Goal: Task Accomplishment & Management: Manage account settings

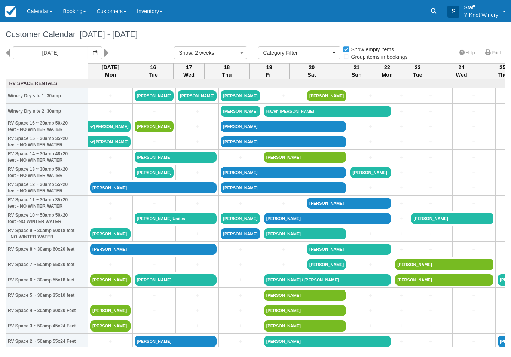
select select
click at [99, 269] on link "+" at bounding box center [110, 265] width 40 height 8
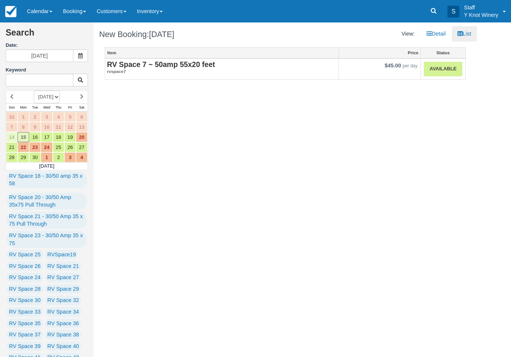
click at [438, 70] on link "Available" at bounding box center [443, 69] width 38 height 15
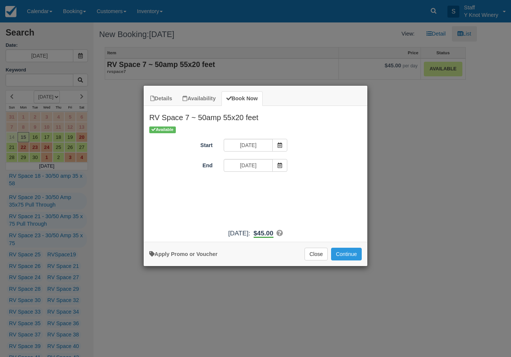
click at [347, 260] on button "Continue" at bounding box center [346, 254] width 31 height 13
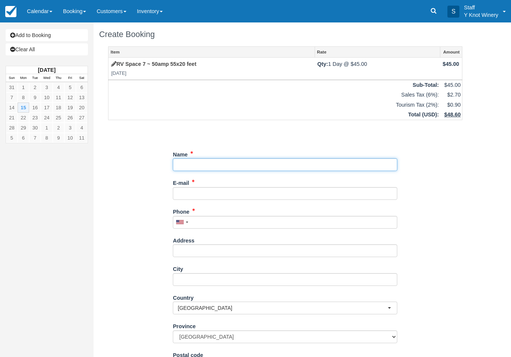
click at [196, 162] on input "Name" at bounding box center [285, 164] width 224 height 13
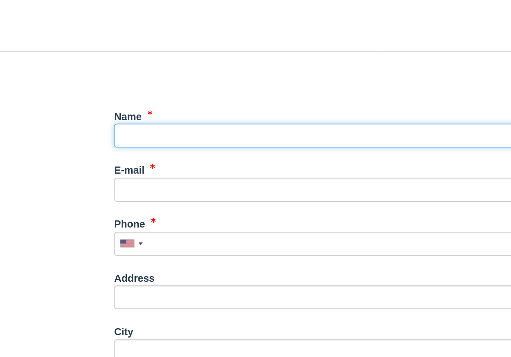
click at [173, 158] on input "Name" at bounding box center [285, 164] width 224 height 13
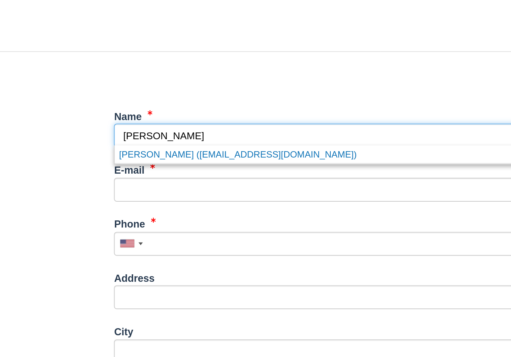
type input "Kendall"
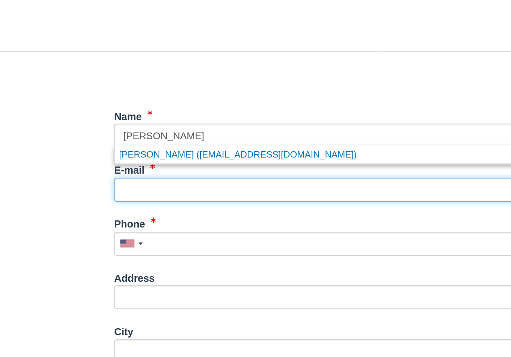
click at [173, 187] on input "E-mail" at bounding box center [285, 193] width 224 height 13
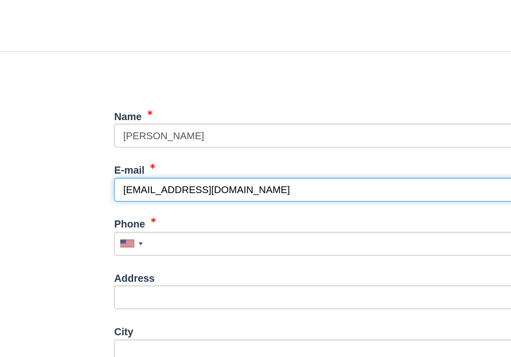
type input "willambro811@gmail.com"
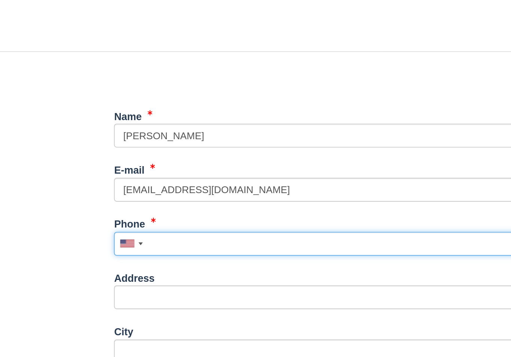
click at [173, 216] on input "Phone" at bounding box center [285, 222] width 224 height 13
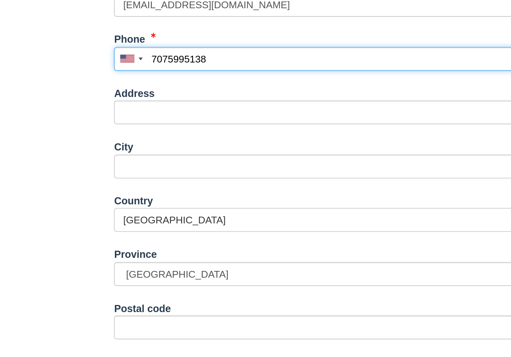
scroll to position [72, 0]
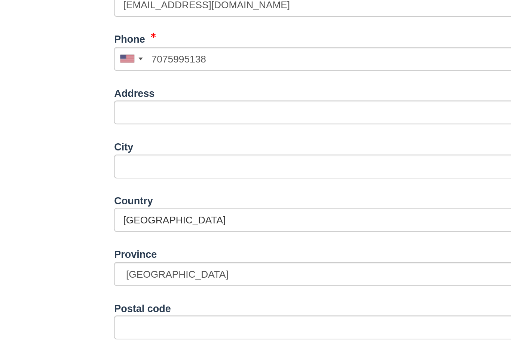
click at [173, 341] on button "Continue" at bounding box center [191, 347] width 36 height 13
type input "+17075995138"
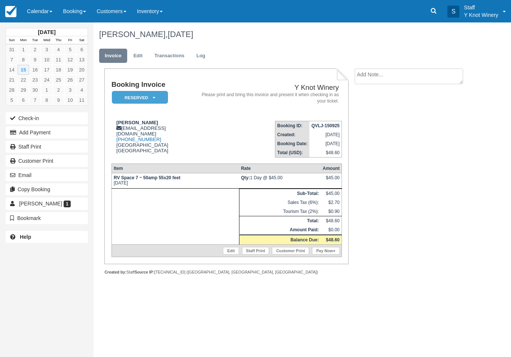
click at [42, 10] on link "Calendar" at bounding box center [40, 11] width 36 height 22
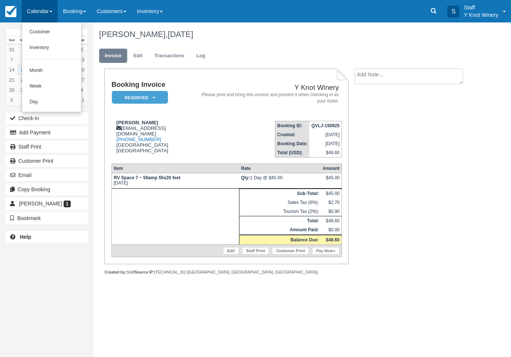
click at [42, 36] on link "Customer" at bounding box center [51, 32] width 59 height 16
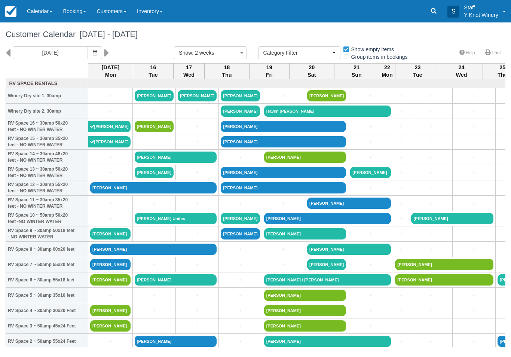
select select
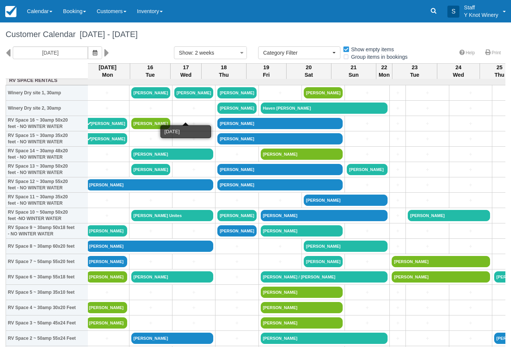
scroll to position [3, 4]
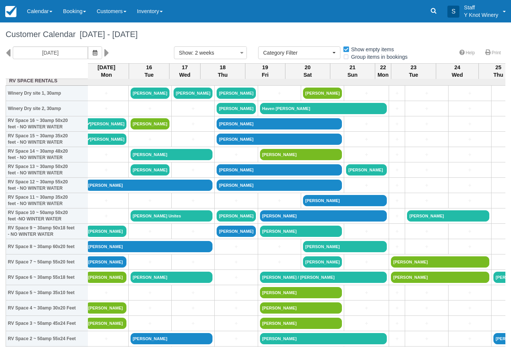
click at [93, 53] on icon "button" at bounding box center [95, 52] width 4 height 5
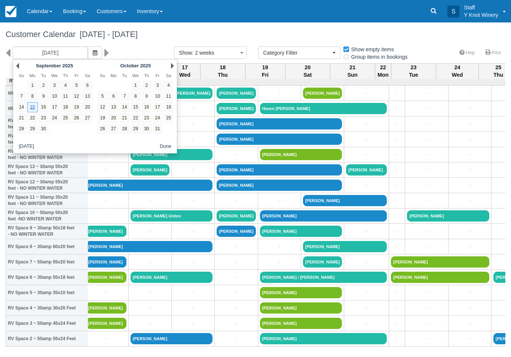
click at [35, 109] on link "15" at bounding box center [32, 107] width 10 height 10
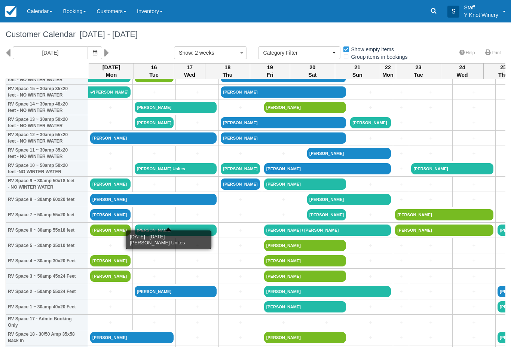
scroll to position [49, 0]
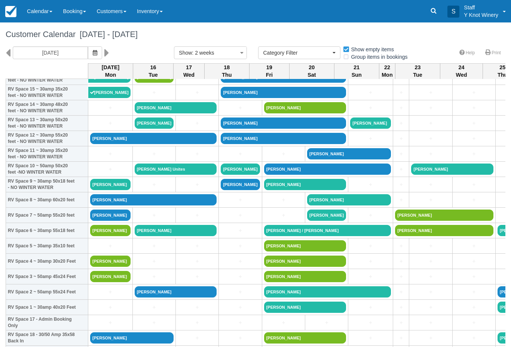
click at [116, 144] on link "[PERSON_NAME]" at bounding box center [153, 138] width 126 height 11
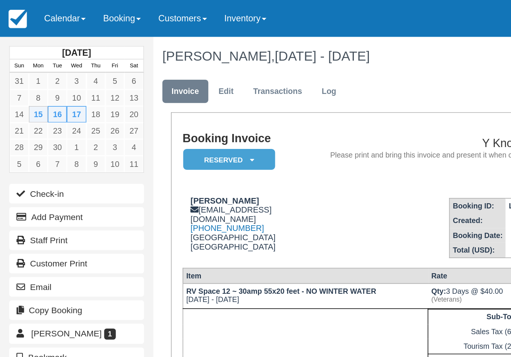
click at [41, 9] on link "Calendar" at bounding box center [40, 11] width 36 height 22
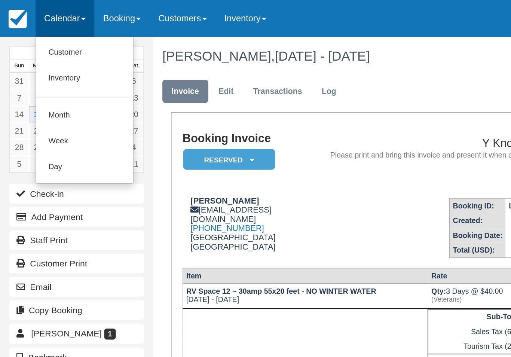
click at [47, 33] on link "Customer" at bounding box center [51, 32] width 59 height 16
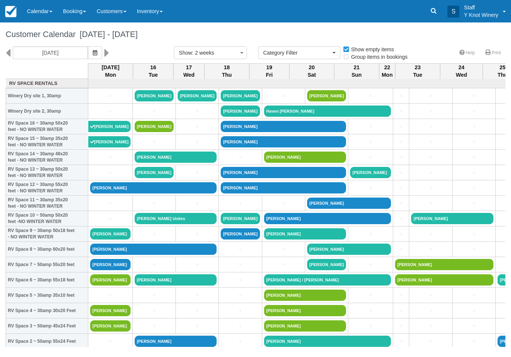
select select
click at [126, 255] on link "[PERSON_NAME]" at bounding box center [153, 248] width 126 height 11
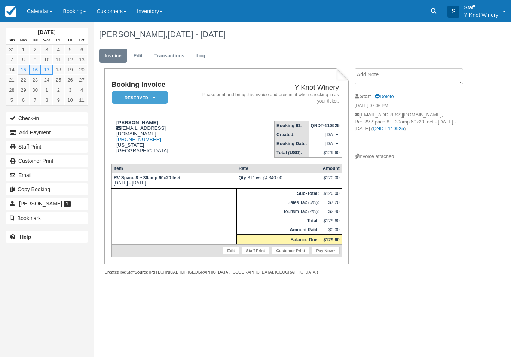
scroll to position [99, 71]
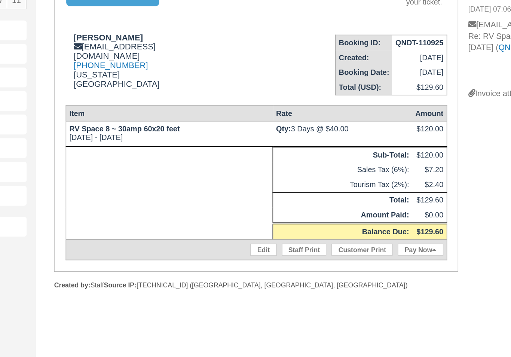
click at [223, 247] on link "Edit" at bounding box center [231, 250] width 16 height 7
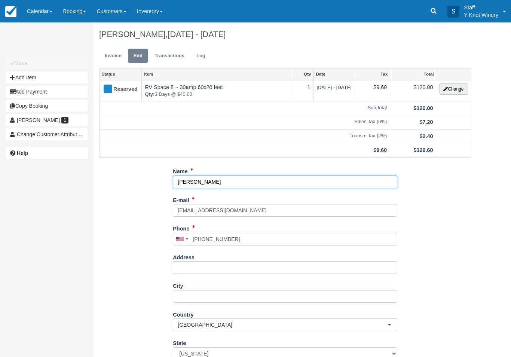
click at [194, 178] on input "[PERSON_NAME]" at bounding box center [285, 181] width 224 height 13
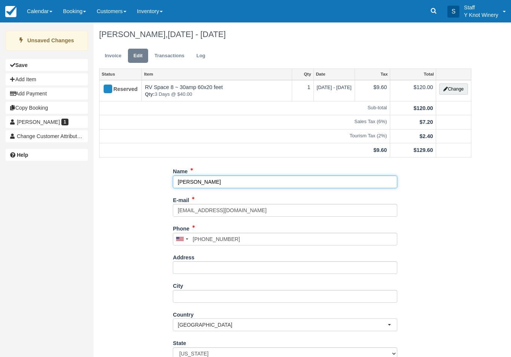
scroll to position [41, 0]
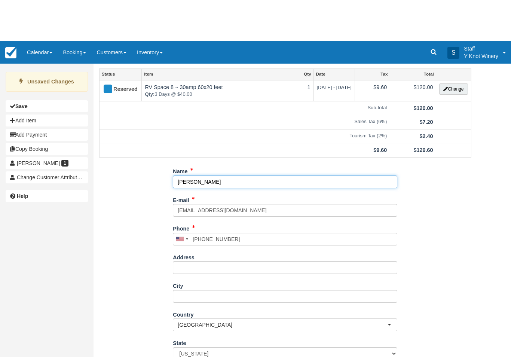
type input "[PERSON_NAME]"
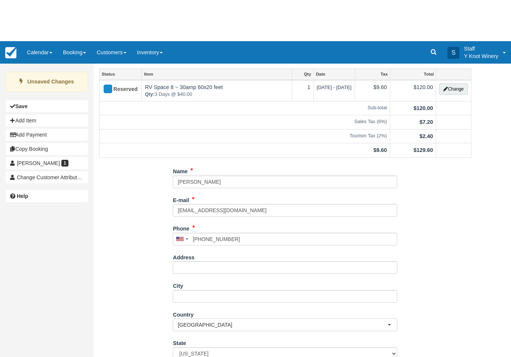
click at [137, 336] on div "Name Dorene Kerr E-mail dakerr@live.com Did you mean ? Phone United States +1 C…" at bounding box center [284, 248] width 383 height 248
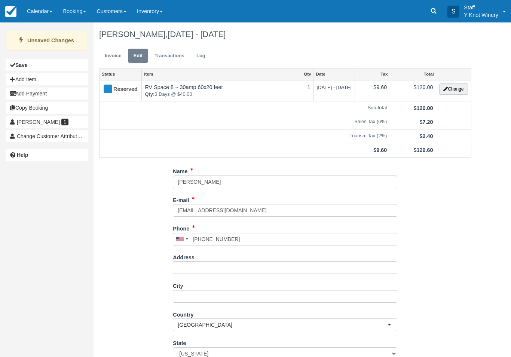
type input "+12083587020"
click at [47, 14] on link "Calendar" at bounding box center [40, 11] width 36 height 22
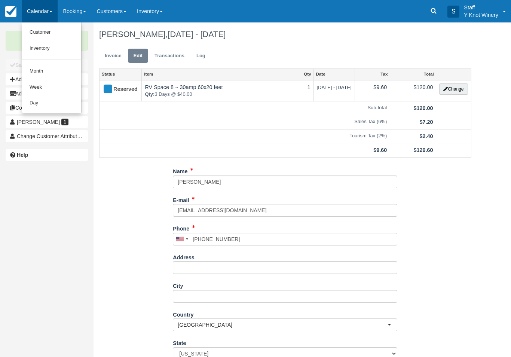
click at [37, 29] on link "Customer" at bounding box center [51, 32] width 59 height 16
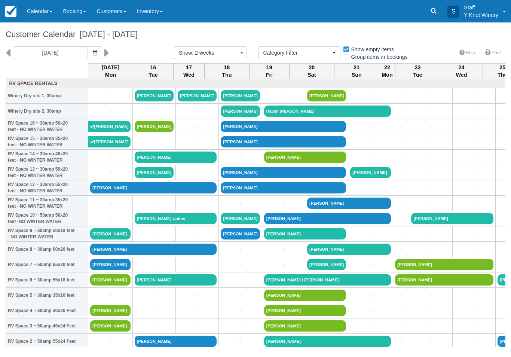
select select
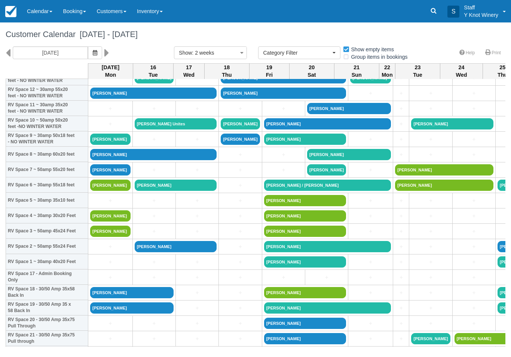
scroll to position [95, 0]
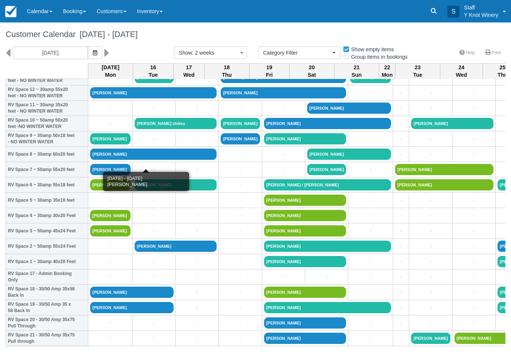
click at [104, 160] on link "[PERSON_NAME]" at bounding box center [153, 153] width 126 height 11
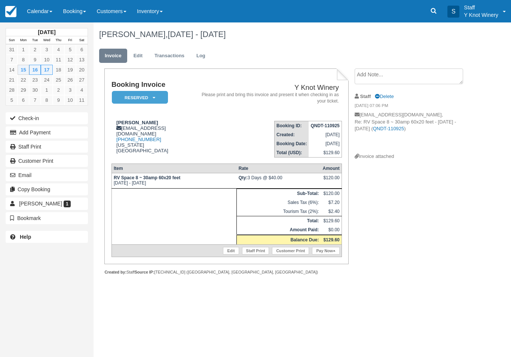
click at [36, 121] on button "Check-in" at bounding box center [47, 118] width 82 height 12
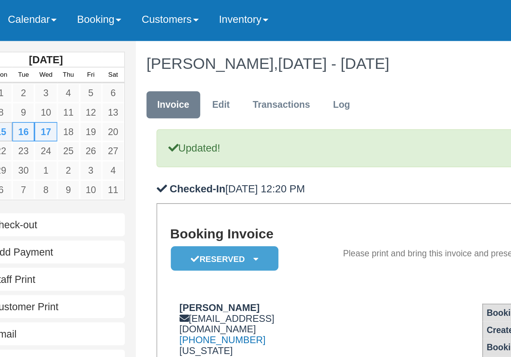
click at [25, 12] on link "Calendar" at bounding box center [40, 11] width 36 height 22
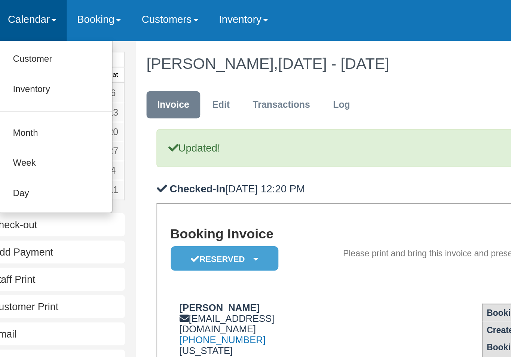
click at [22, 30] on link "Customer" at bounding box center [51, 32] width 59 height 16
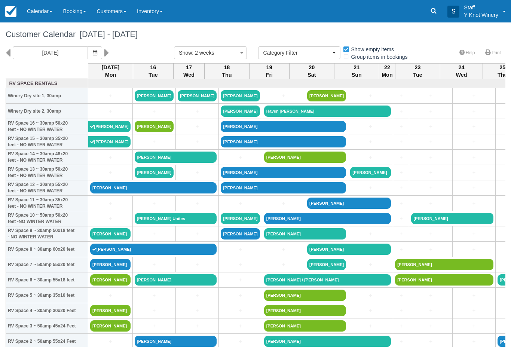
select select
